Goal: Information Seeking & Learning: Learn about a topic

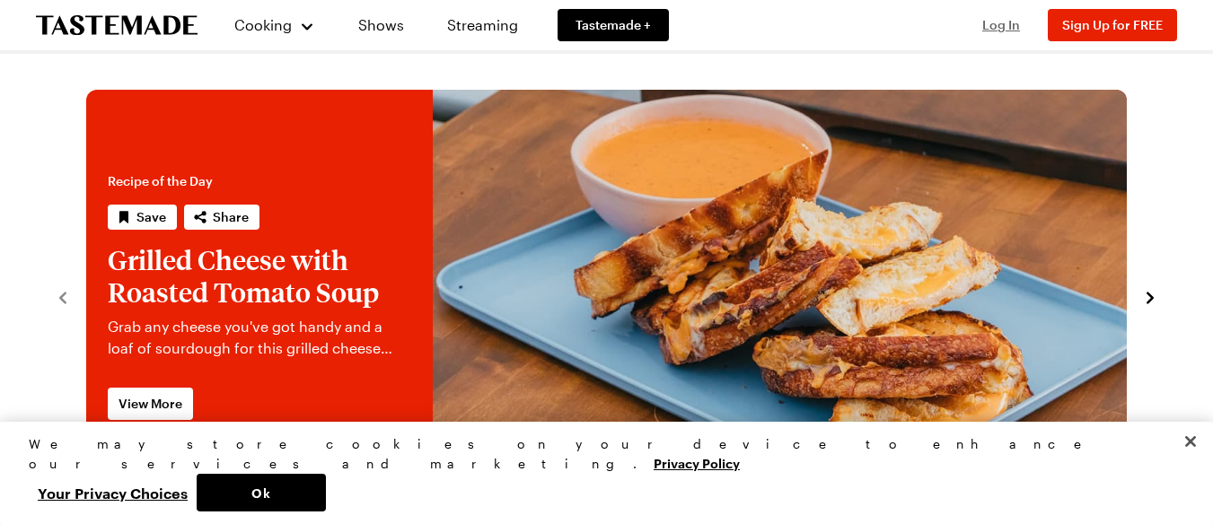
click at [1009, 25] on span "Log In" at bounding box center [1001, 24] width 38 height 15
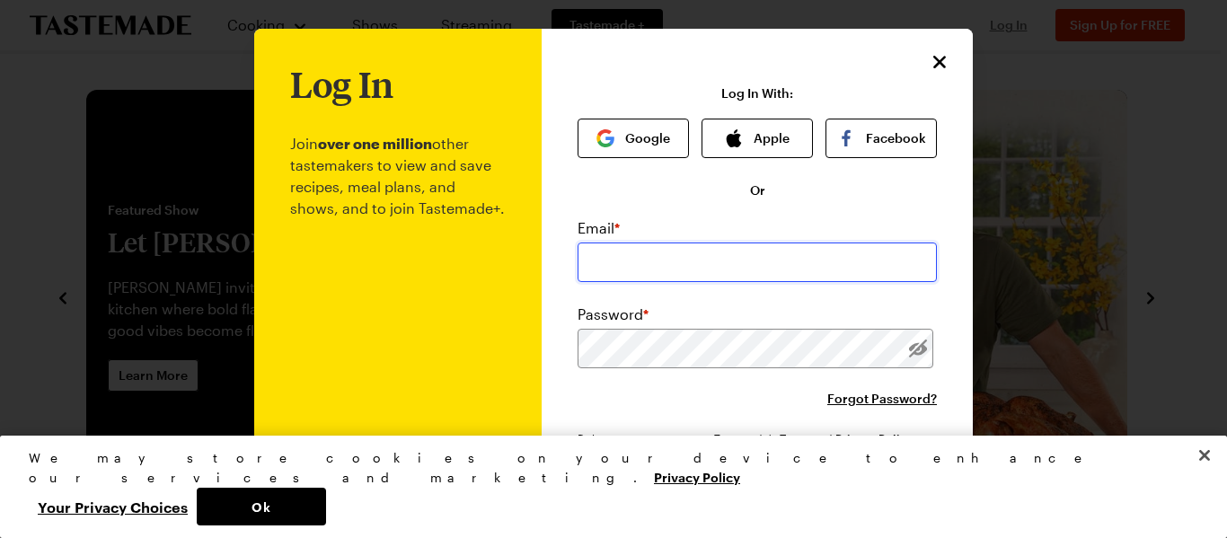
type input "[EMAIL_ADDRESS][DOMAIN_NAME]"
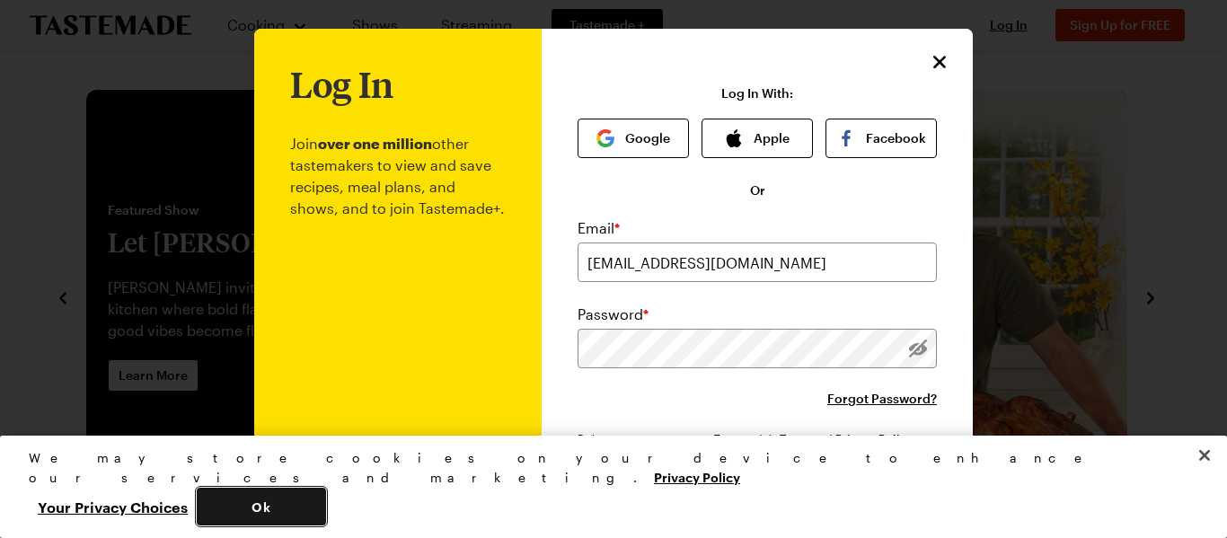
click at [326, 501] on button "Ok" at bounding box center [261, 507] width 129 height 38
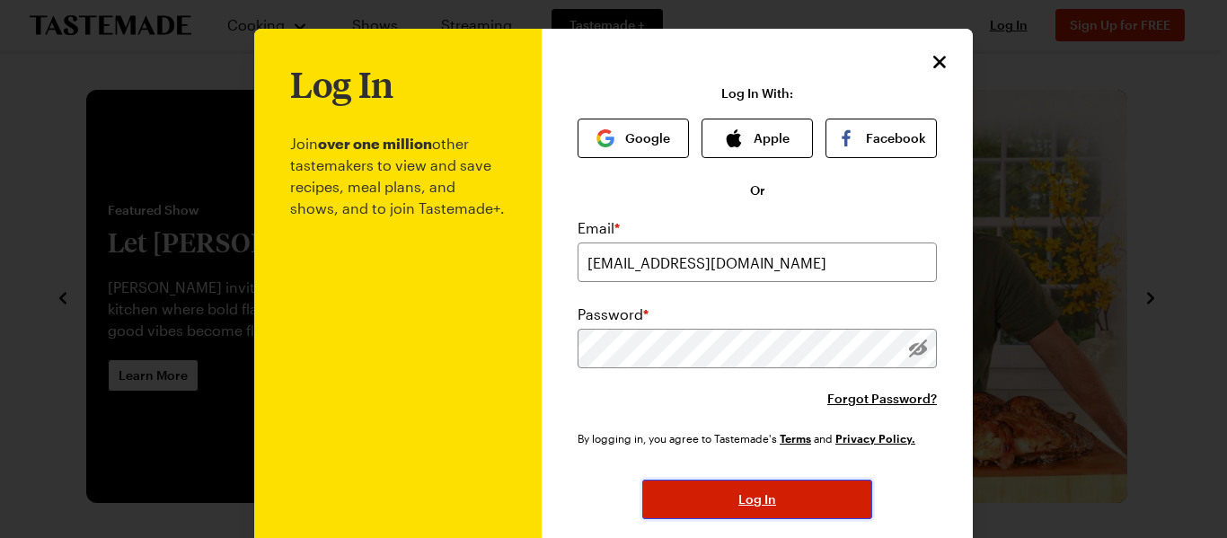
click at [745, 500] on span "Log In" at bounding box center [757, 499] width 38 height 18
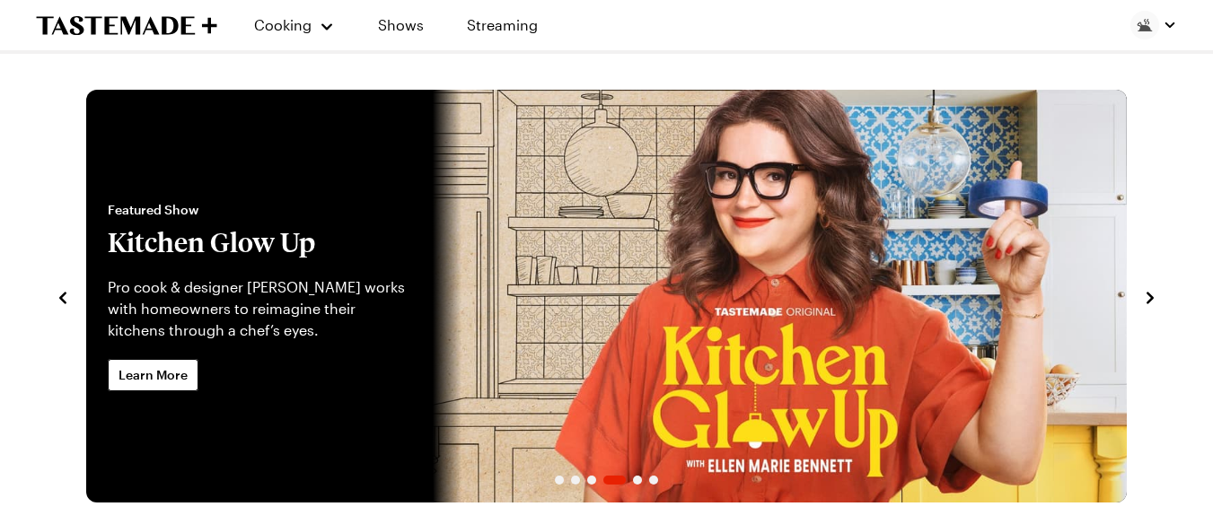
click at [63, 299] on icon "navigate to previous item" at bounding box center [62, 298] width 7 height 12
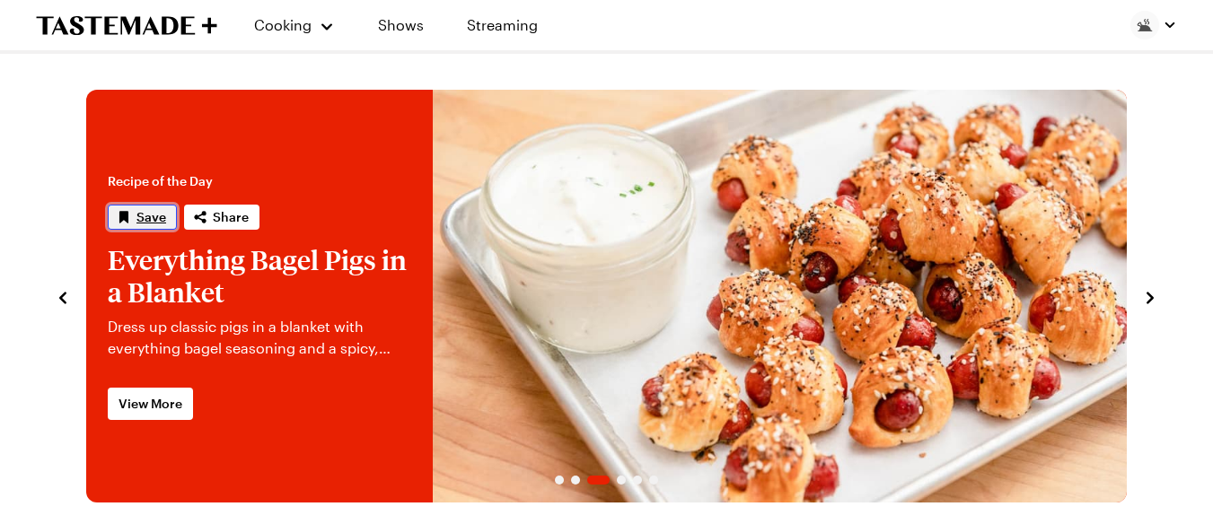
click at [133, 219] on button "Save" at bounding box center [142, 217] width 69 height 25
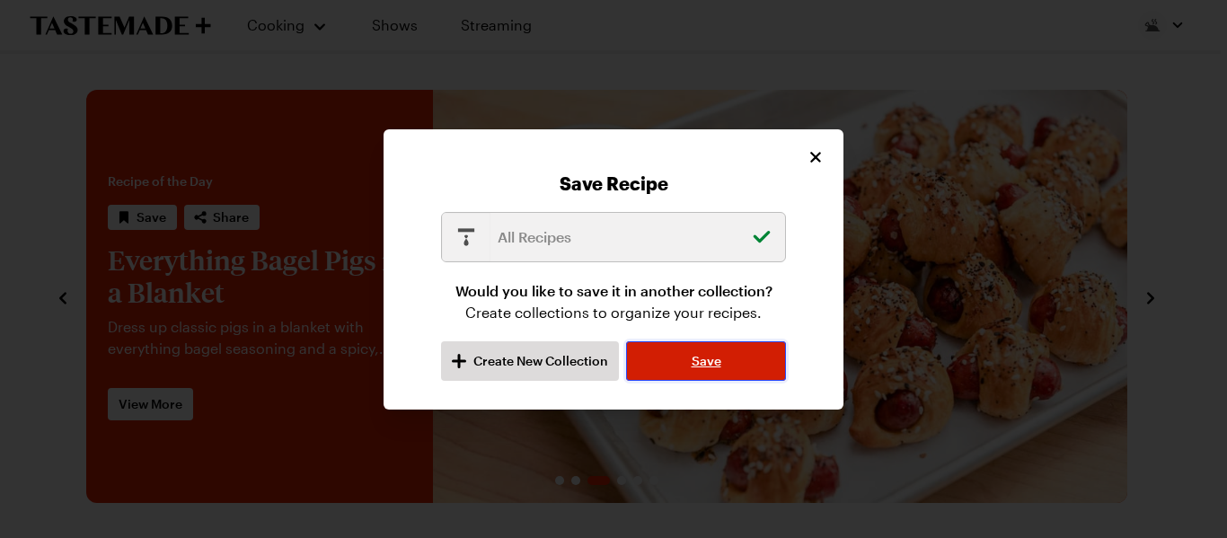
click at [700, 365] on span "Save" at bounding box center [706, 361] width 30 height 18
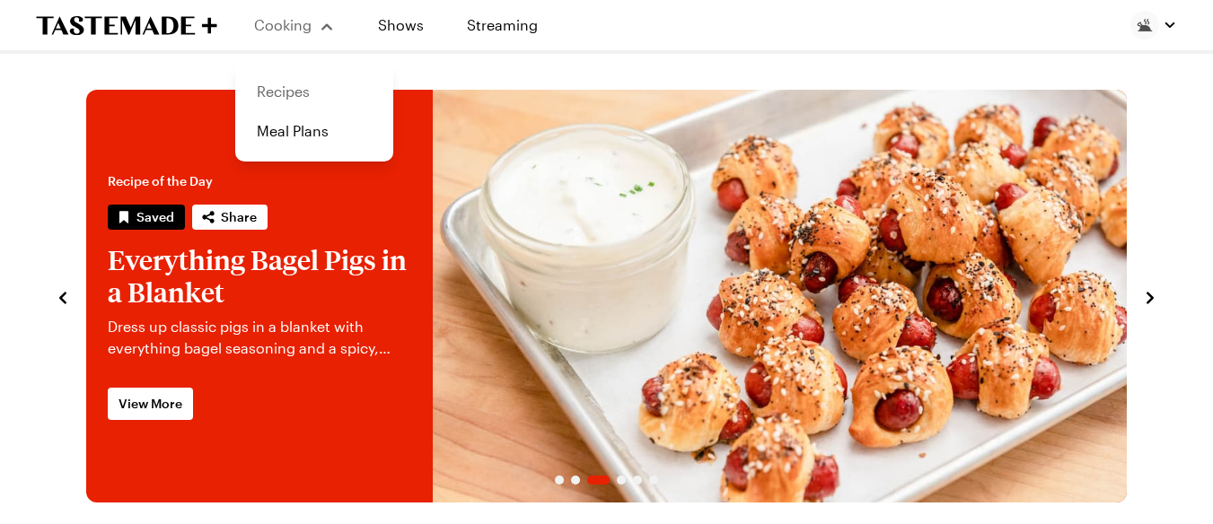
click at [289, 96] on link "Recipes" at bounding box center [314, 92] width 136 height 40
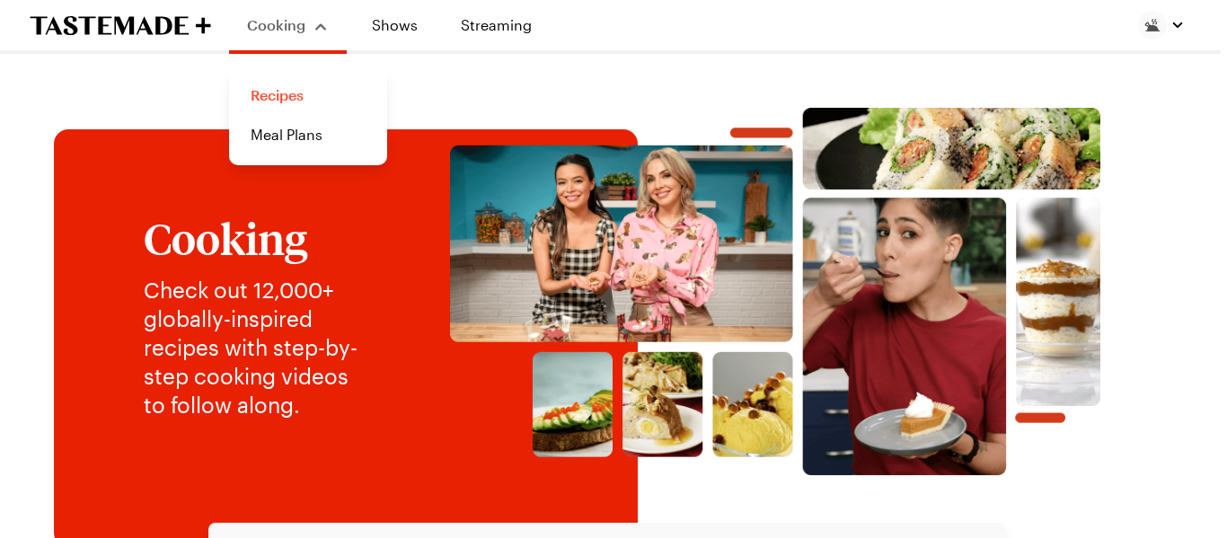
click at [285, 96] on link "Recipes" at bounding box center [308, 95] width 136 height 40
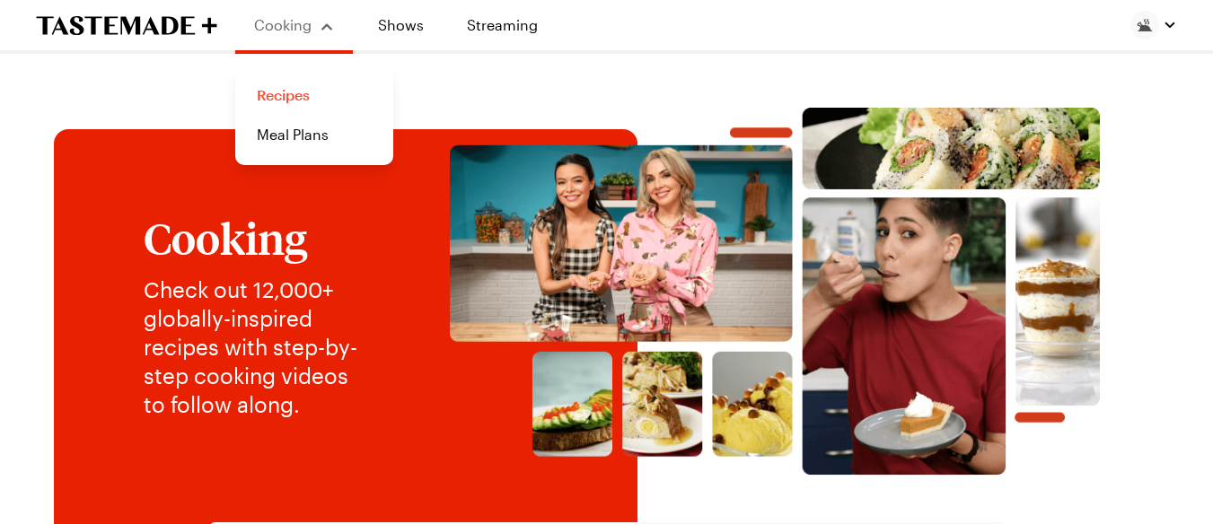
click at [285, 96] on link "Recipes" at bounding box center [314, 95] width 136 height 40
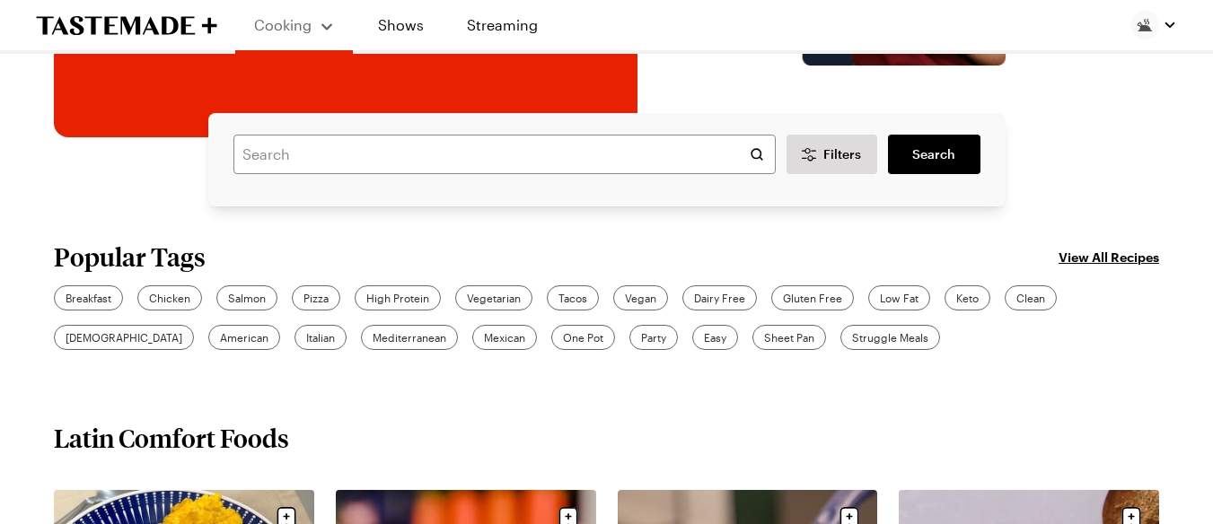
scroll to position [417, 0]
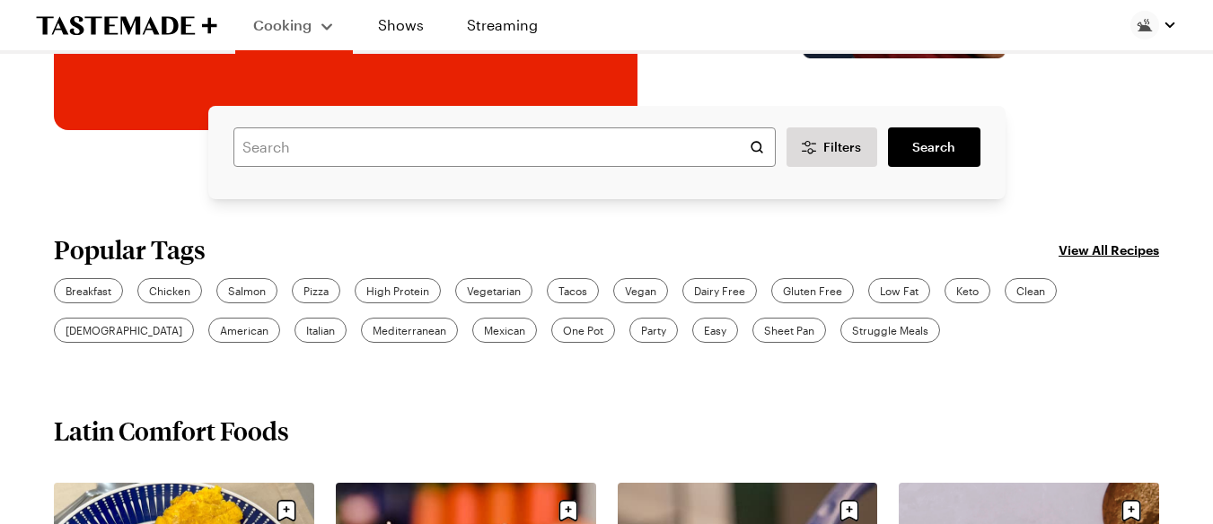
click at [1126, 251] on link "View All Recipes" at bounding box center [1109, 250] width 101 height 20
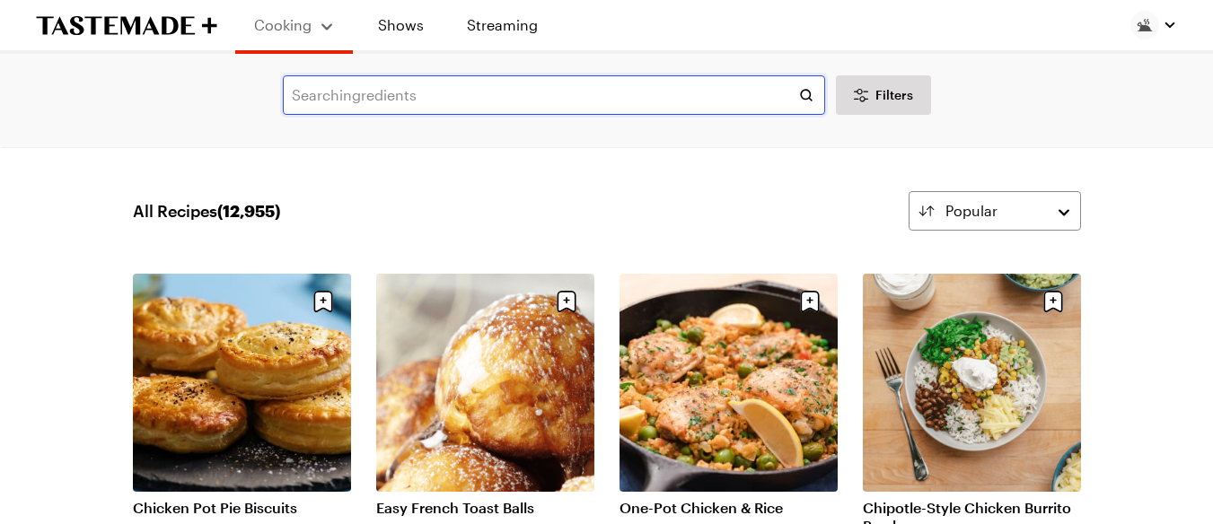
click at [644, 90] on input "text" at bounding box center [554, 95] width 542 height 40
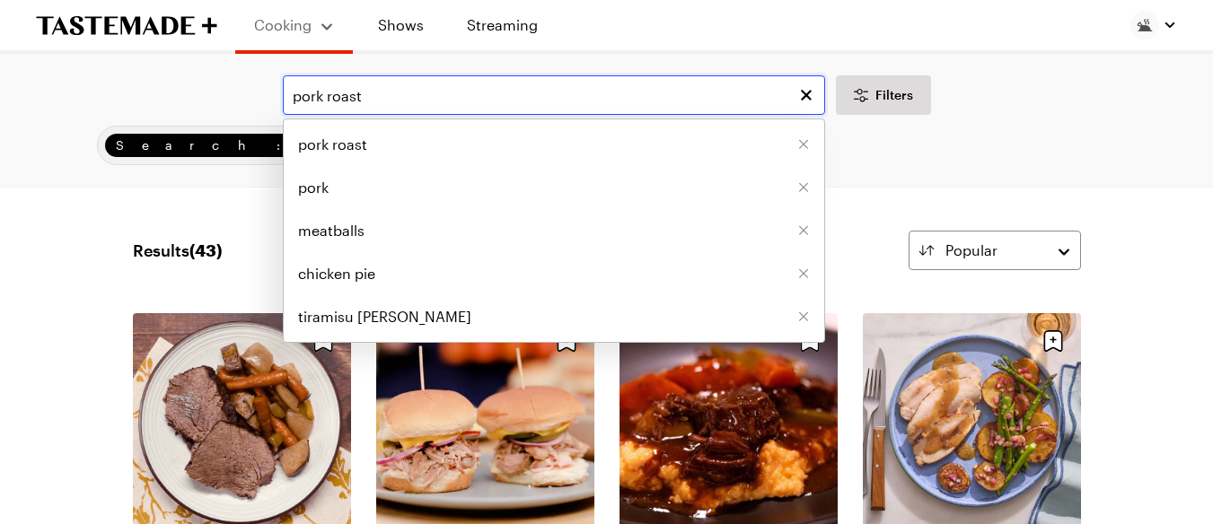
type input "pork roast"
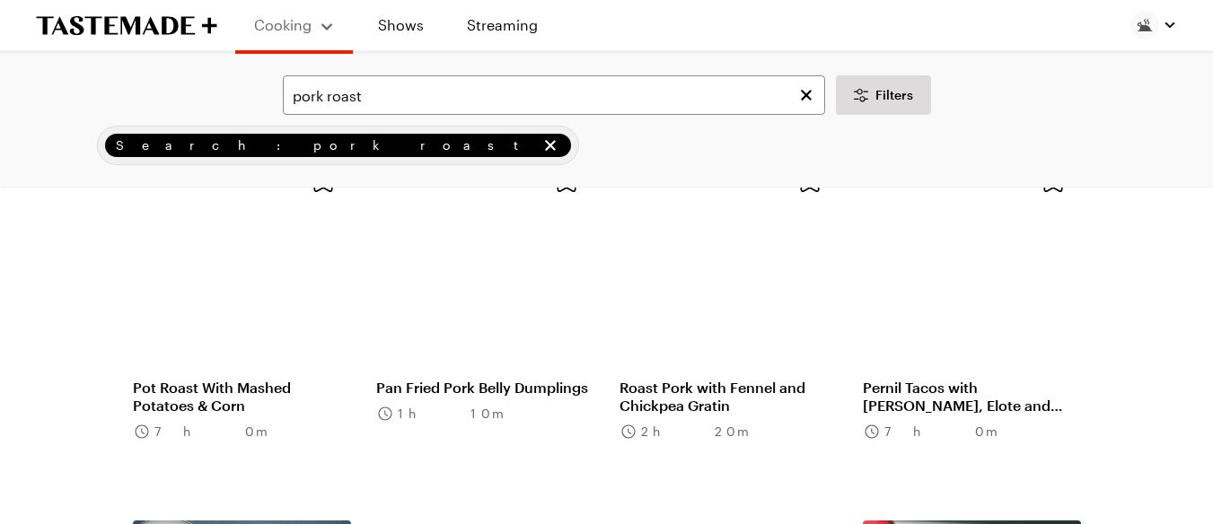
scroll to position [1257, 0]
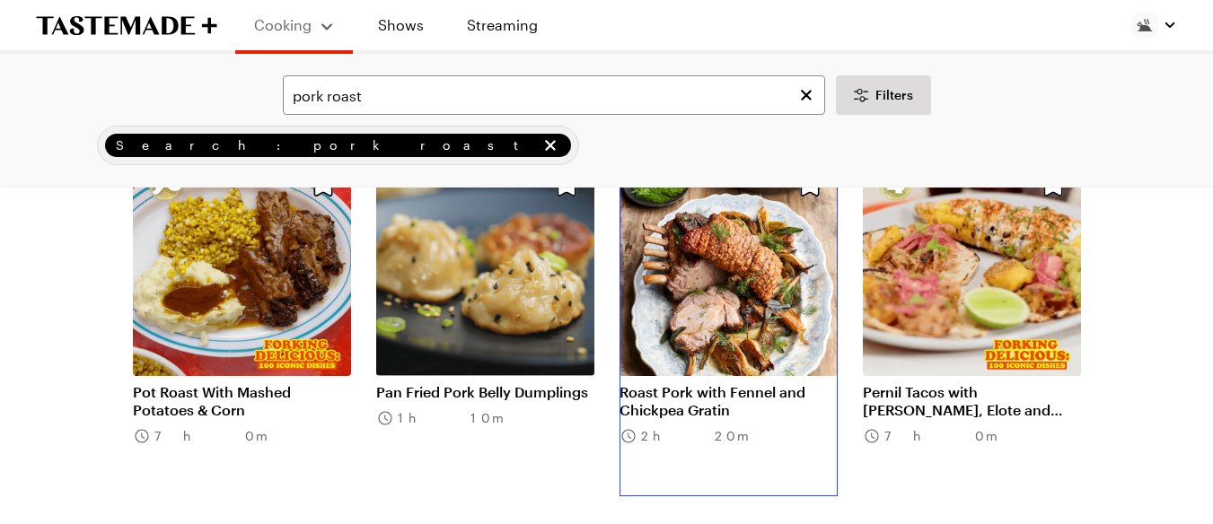
click at [746, 383] on link "Roast Pork with Fennel and Chickpea Gratin" at bounding box center [729, 401] width 218 height 36
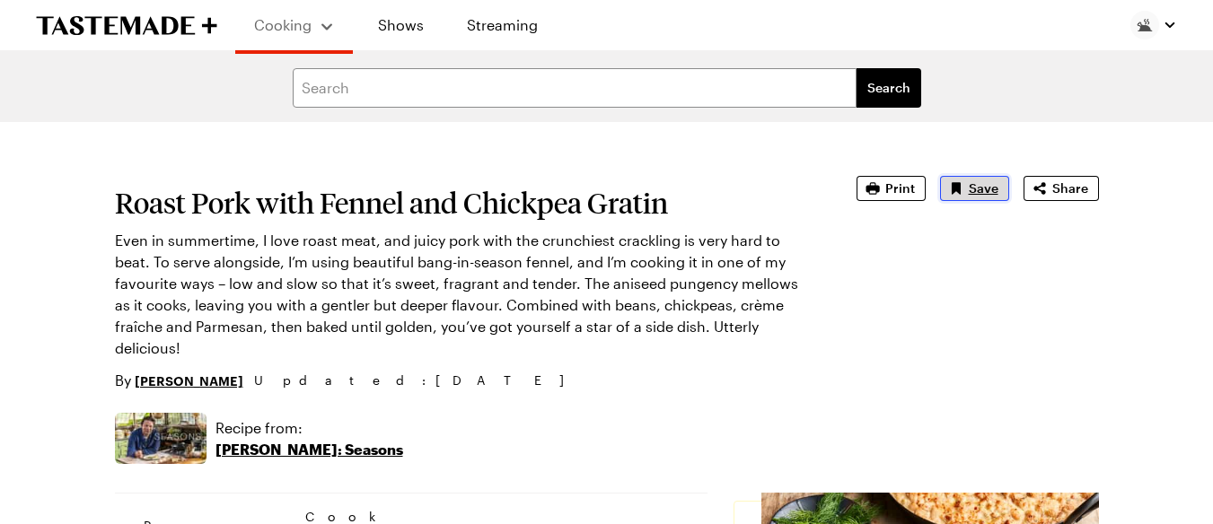
click at [956, 184] on icon "Save recipe" at bounding box center [955, 188] width 9 height 12
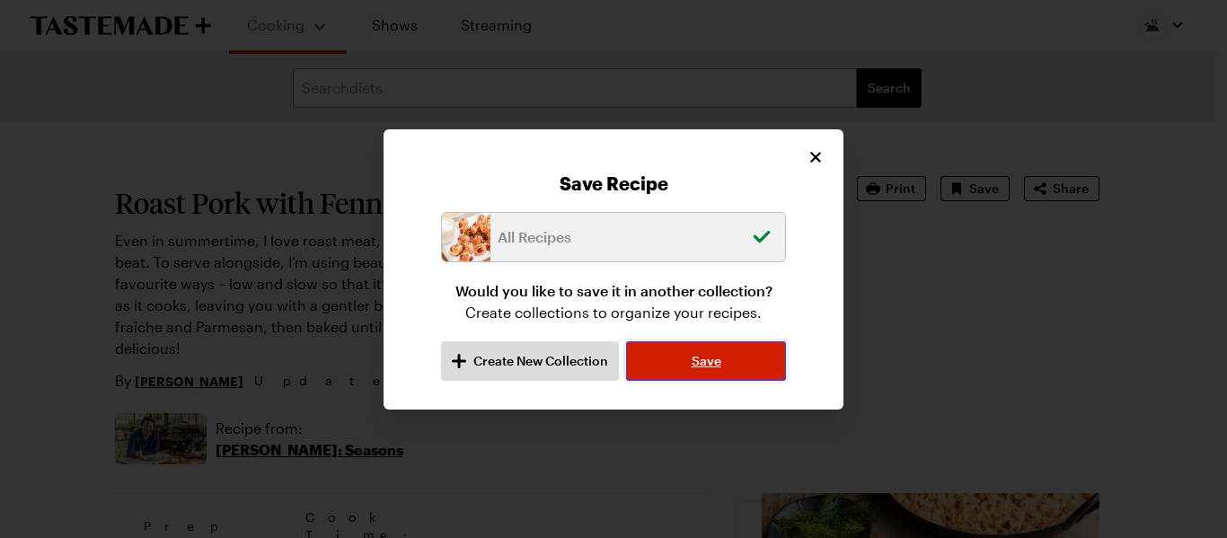
click at [703, 363] on span "Save" at bounding box center [706, 361] width 30 height 18
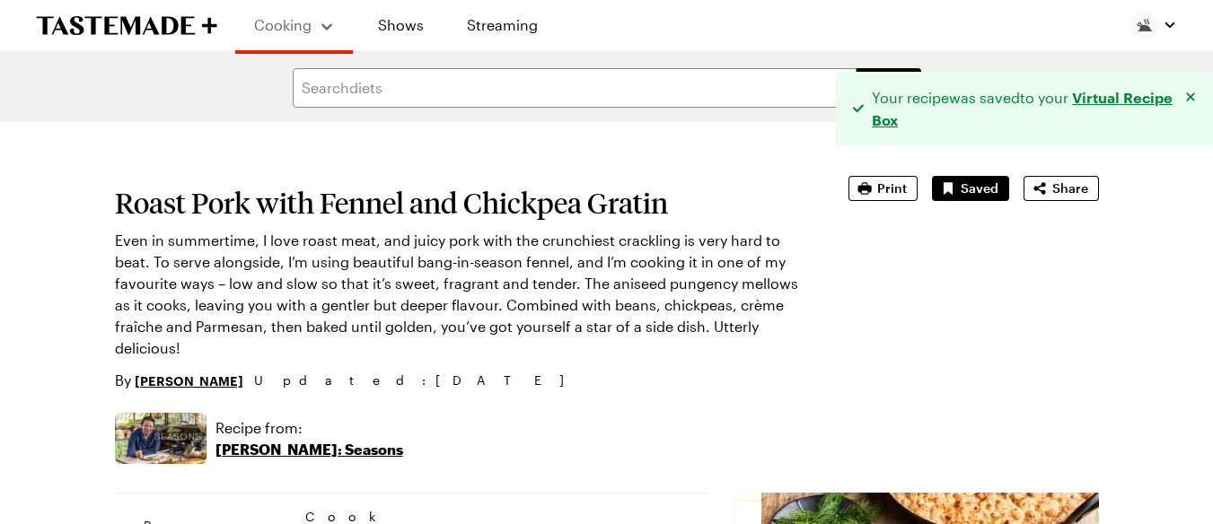
type textarea "x"
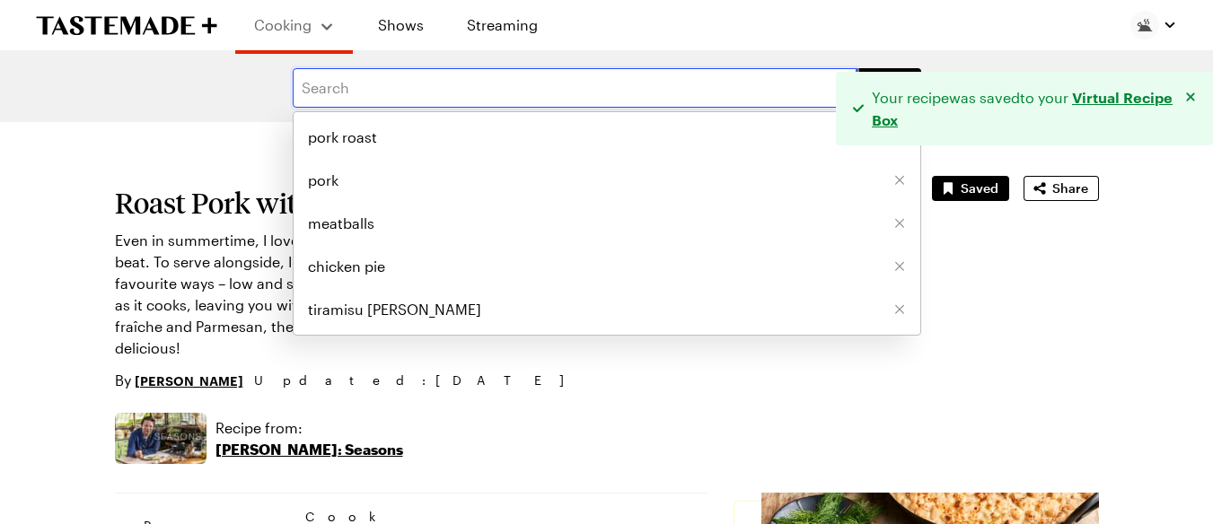
click at [453, 101] on input "text" at bounding box center [575, 88] width 564 height 40
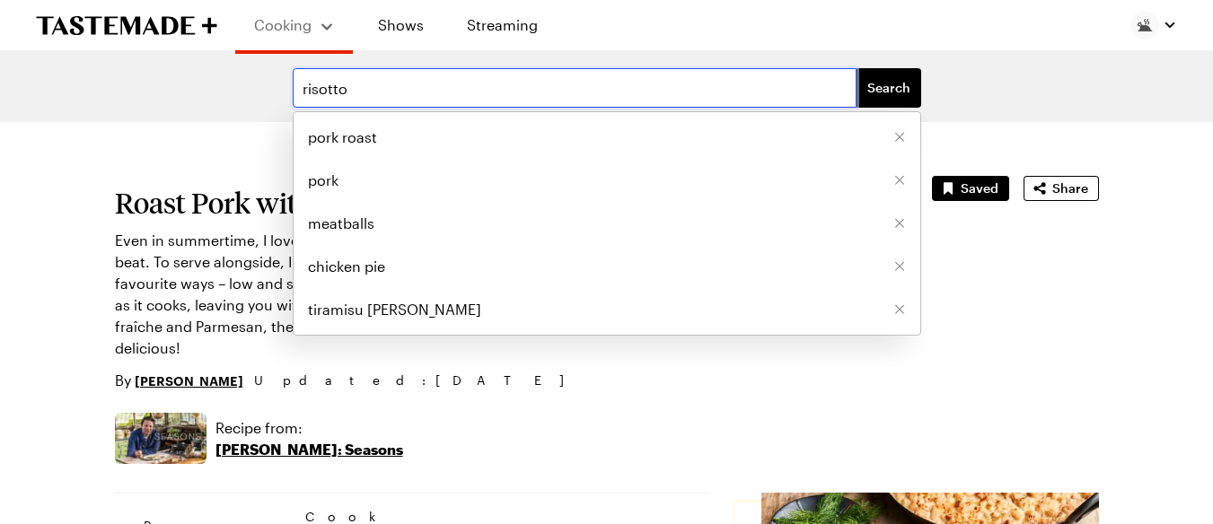
type input "risotto"
click at [857, 68] on button "Search" at bounding box center [889, 88] width 65 height 40
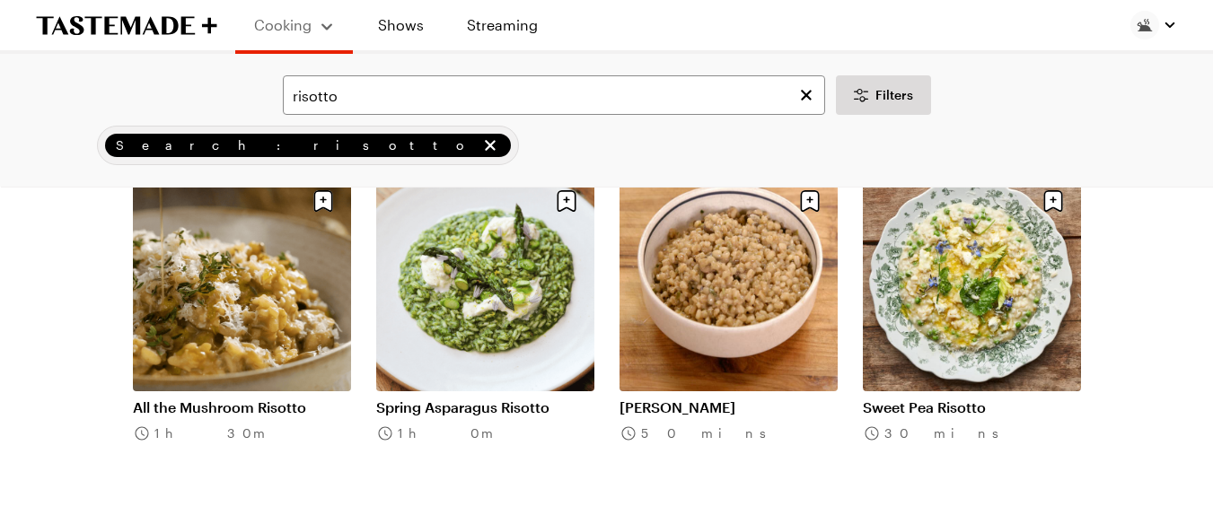
scroll to position [144, 0]
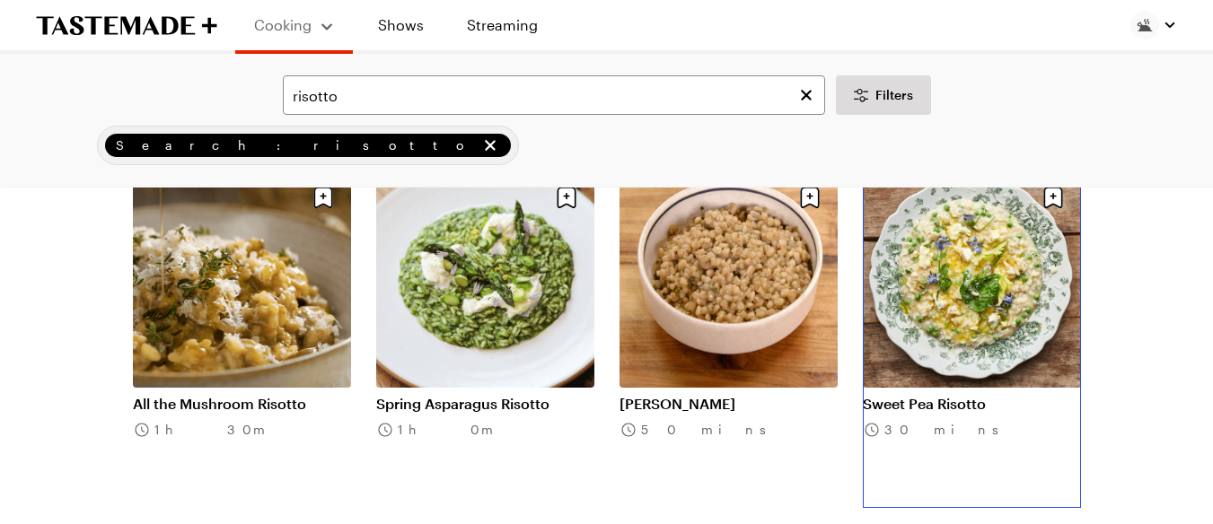
click at [949, 407] on link "Sweet Pea Risotto" at bounding box center [972, 404] width 218 height 18
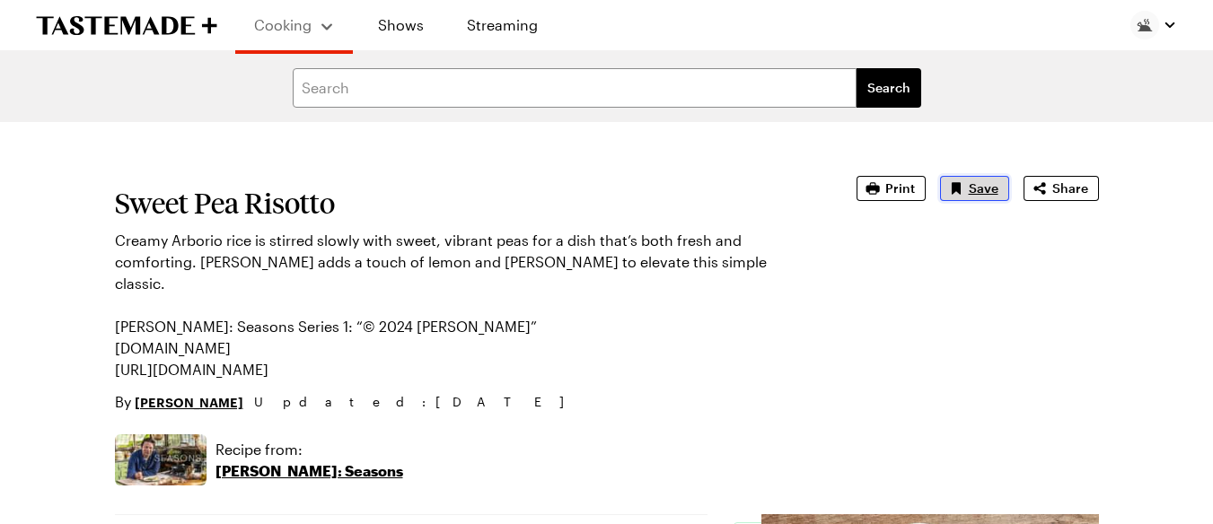
click at [981, 185] on span "Save" at bounding box center [984, 189] width 30 height 18
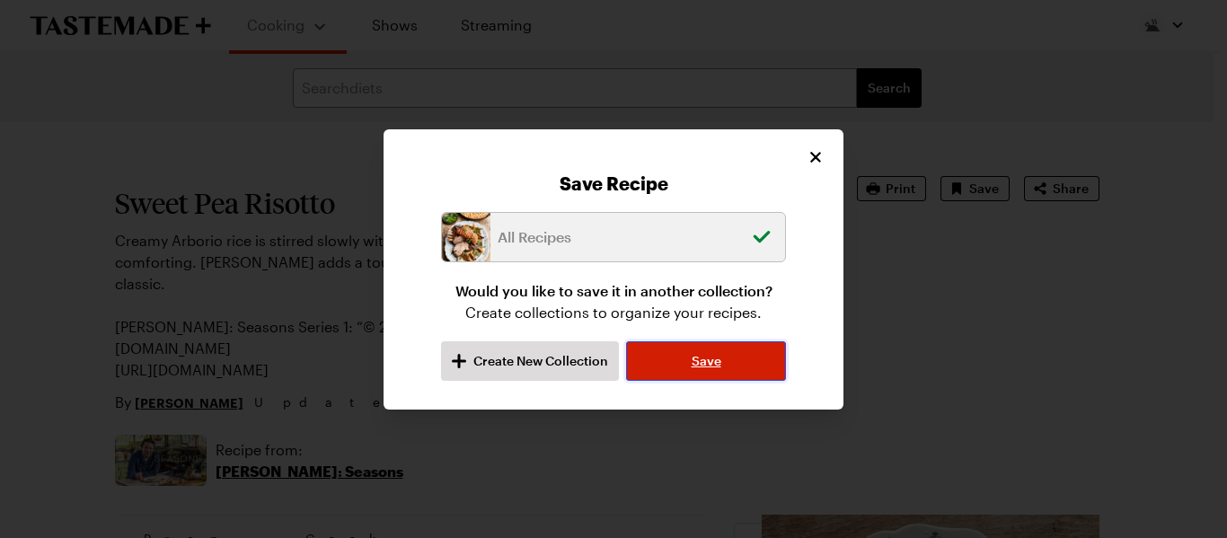
click at [707, 361] on span "Save" at bounding box center [706, 361] width 30 height 18
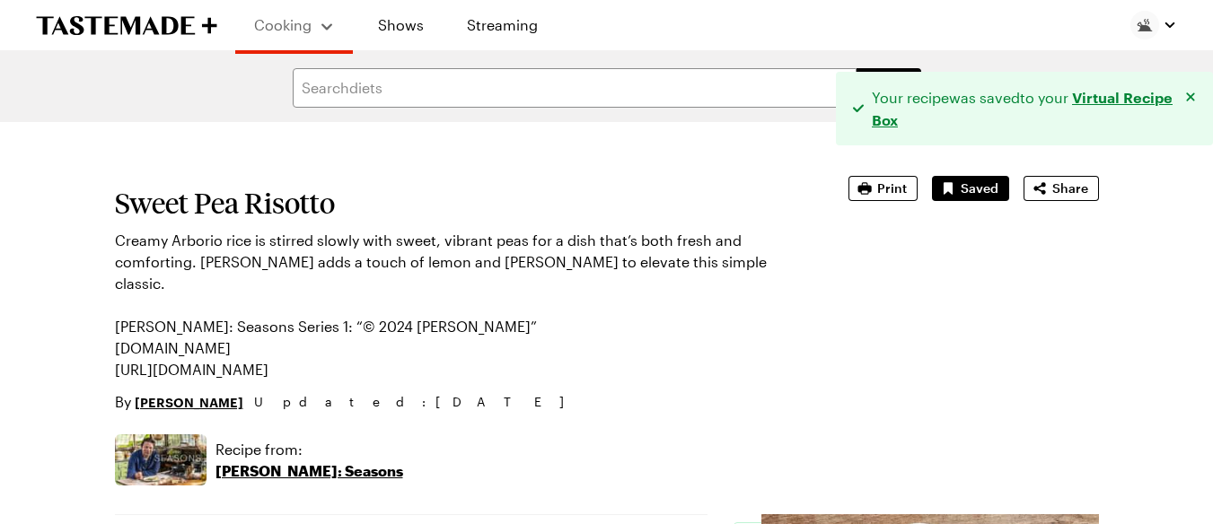
type textarea "x"
